Goal: Information Seeking & Learning: Learn about a topic

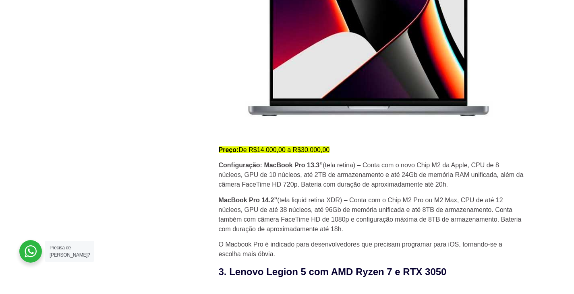
scroll to position [1168, 0]
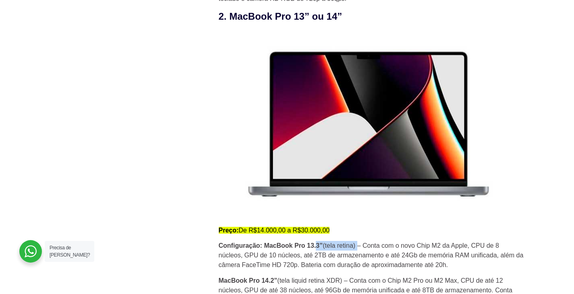
drag, startPoint x: 317, startPoint y: 248, endPoint x: 362, endPoint y: 253, distance: 45.0
click at [359, 253] on p "Configuração: MacBook Pro 13.3” (tela retina) – Conta com o novo Chip M2 da App…" at bounding box center [372, 255] width 306 height 29
click at [381, 253] on p "Configuração: MacBook Pro 13.3” (tela retina) – Conta com o novo Chip M2 da App…" at bounding box center [372, 255] width 306 height 29
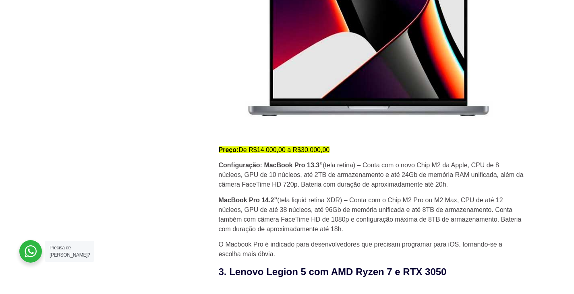
drag, startPoint x: 269, startPoint y: 184, endPoint x: 377, endPoint y: 234, distance: 119.7
click at [378, 234] on p "MacBook Pro 14.2” (tela liquid retina XDR) – Conta com o Chip M2 Pro ou M2 Max,…" at bounding box center [372, 215] width 306 height 39
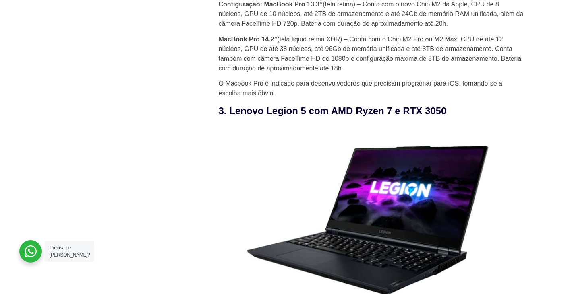
scroll to position [1289, 0]
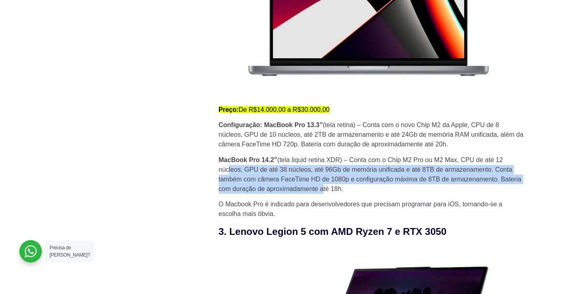
drag, startPoint x: 226, startPoint y: 176, endPoint x: 341, endPoint y: 199, distance: 116.9
click at [321, 194] on p "MacBook Pro 14.2” (tela liquid retina XDR) – Conta com o Chip M2 Pro ou M2 Max,…" at bounding box center [372, 174] width 306 height 39
